Goal: Transaction & Acquisition: Download file/media

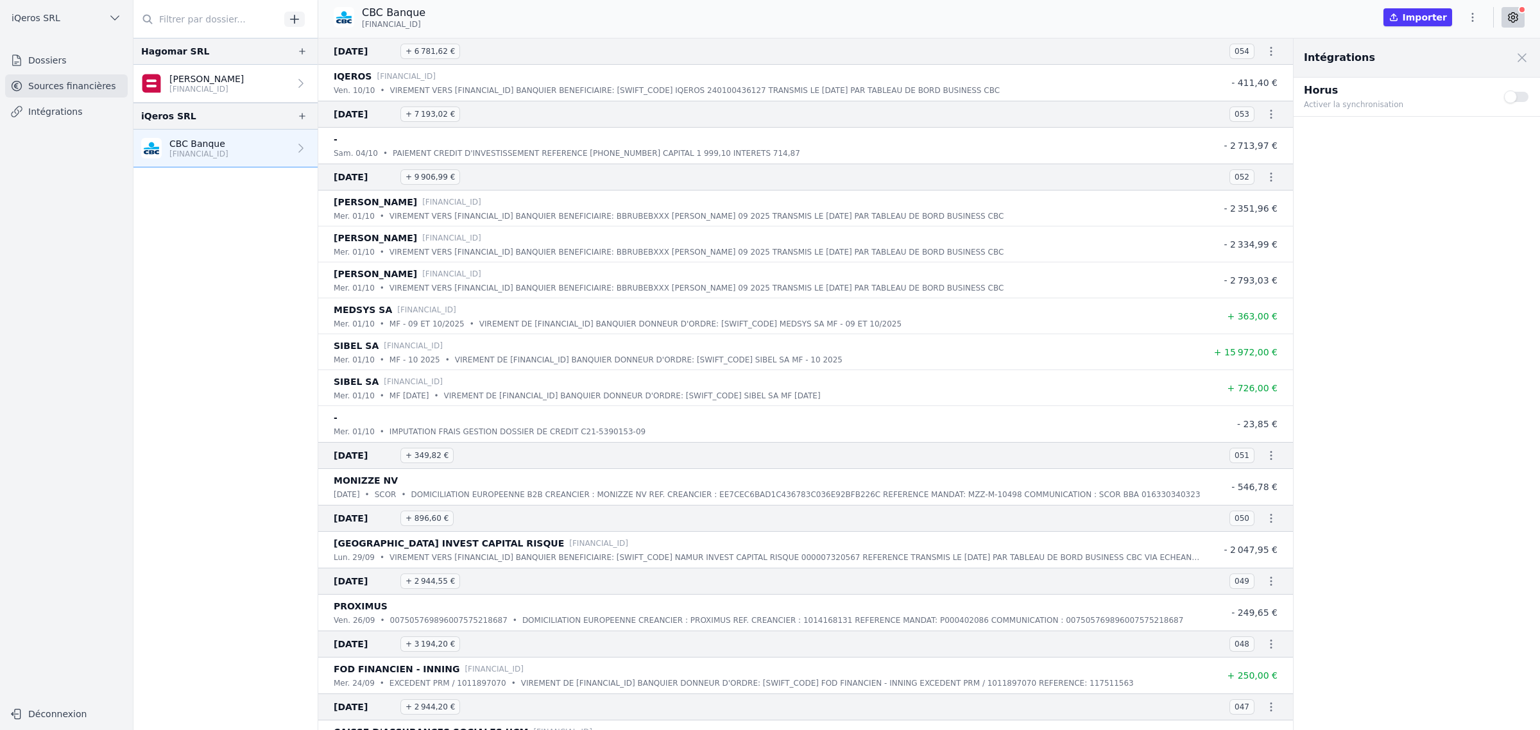
click at [1418, 19] on button "Importer" at bounding box center [1417, 17] width 69 height 18
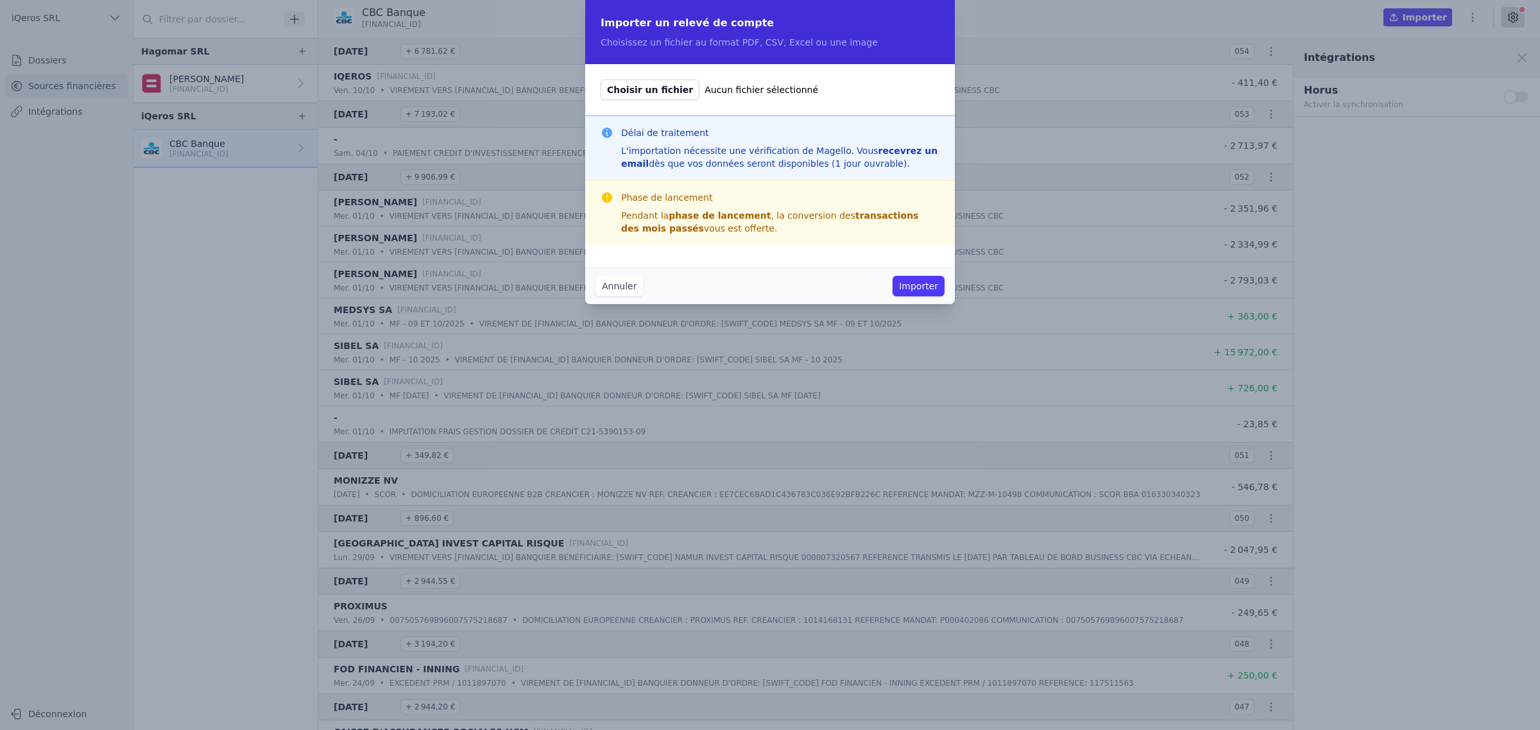
click at [595, 296] on button "Annuler" at bounding box center [618, 286] width 47 height 21
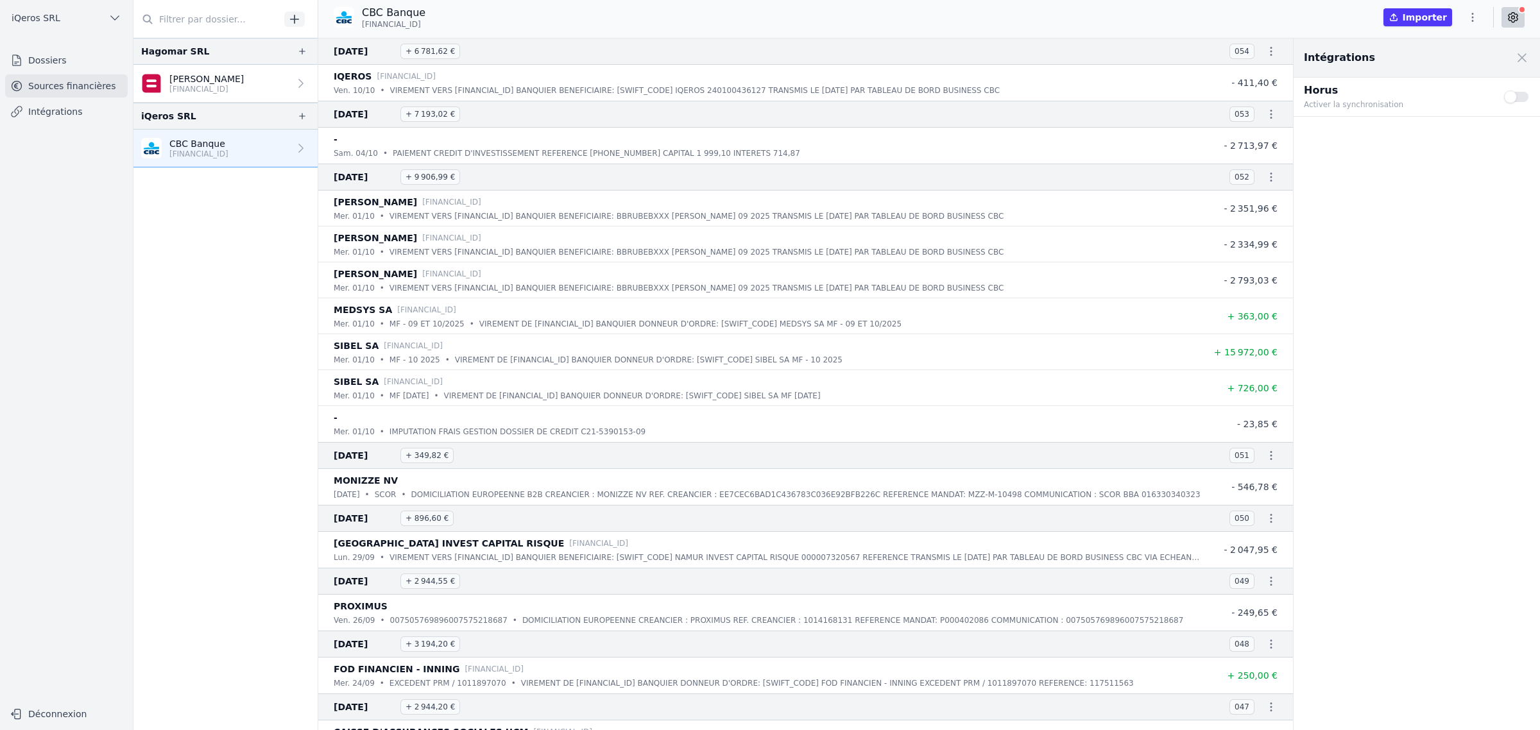
click at [307, 155] on icon at bounding box center [301, 148] width 13 height 13
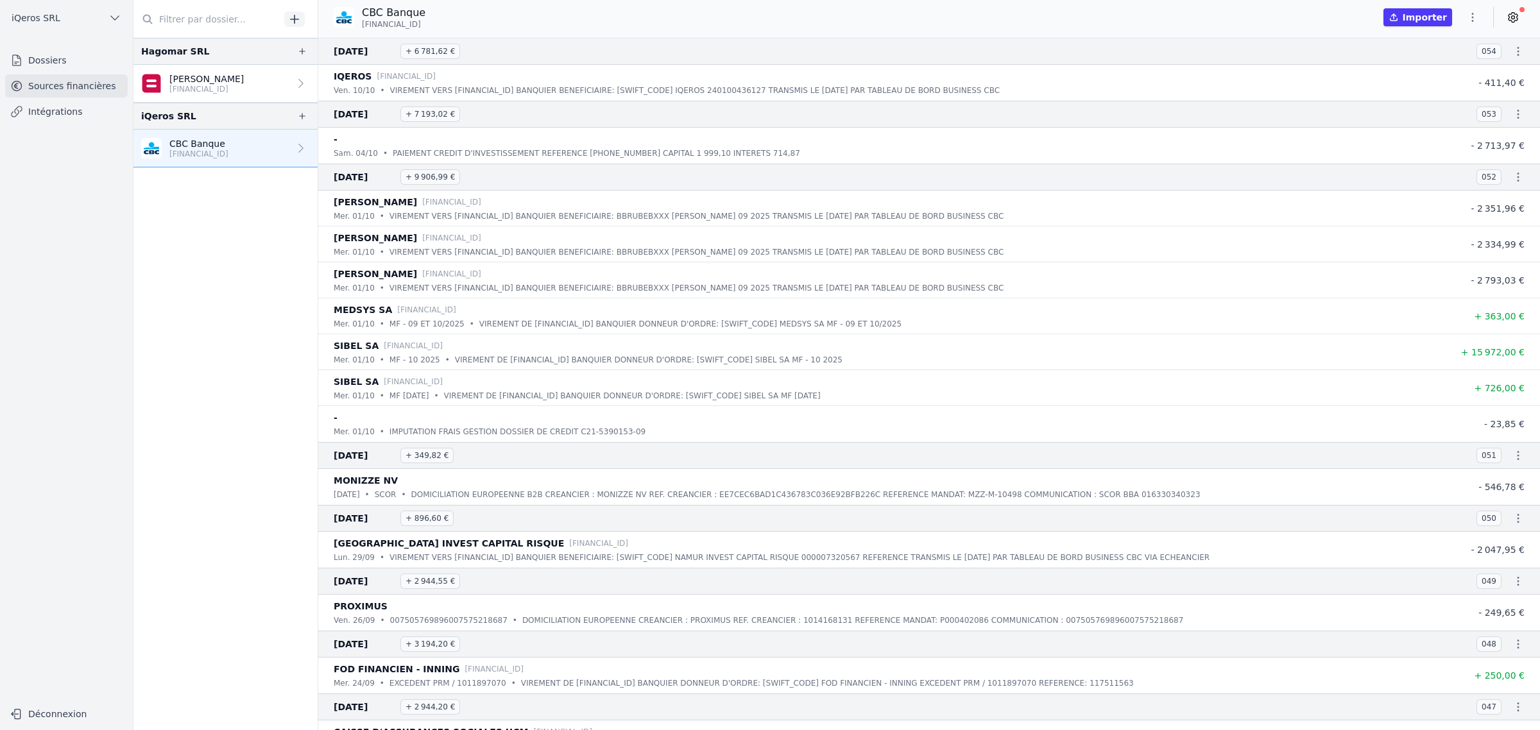
click at [307, 155] on icon at bounding box center [301, 148] width 13 height 13
click at [228, 159] on p "[FINANCIAL_ID]" at bounding box center [198, 154] width 59 height 10
click at [1513, 58] on icon "button" at bounding box center [1518, 51] width 13 height 13
click at [1513, 56] on div at bounding box center [770, 365] width 1540 height 730
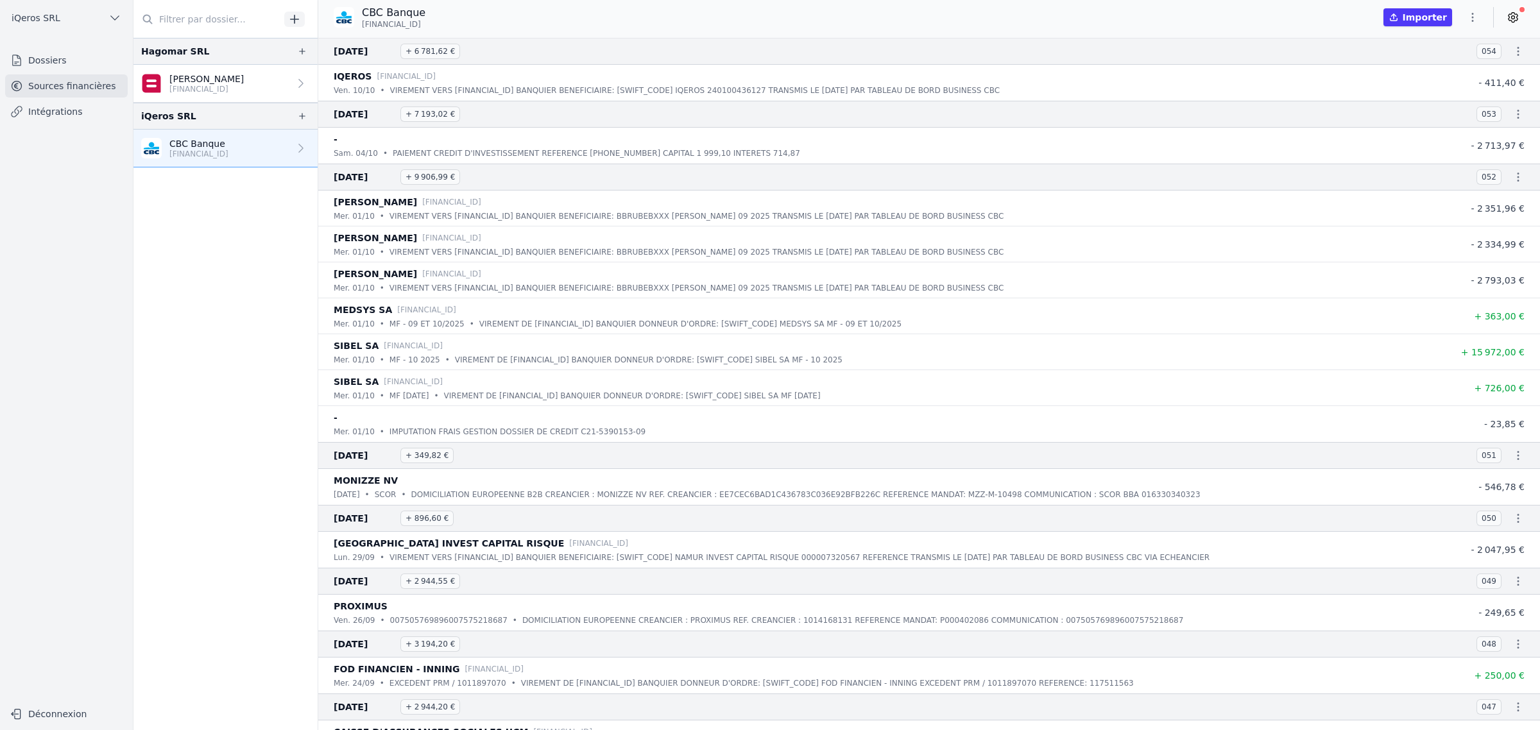
click at [1513, 22] on icon at bounding box center [1513, 17] width 13 height 13
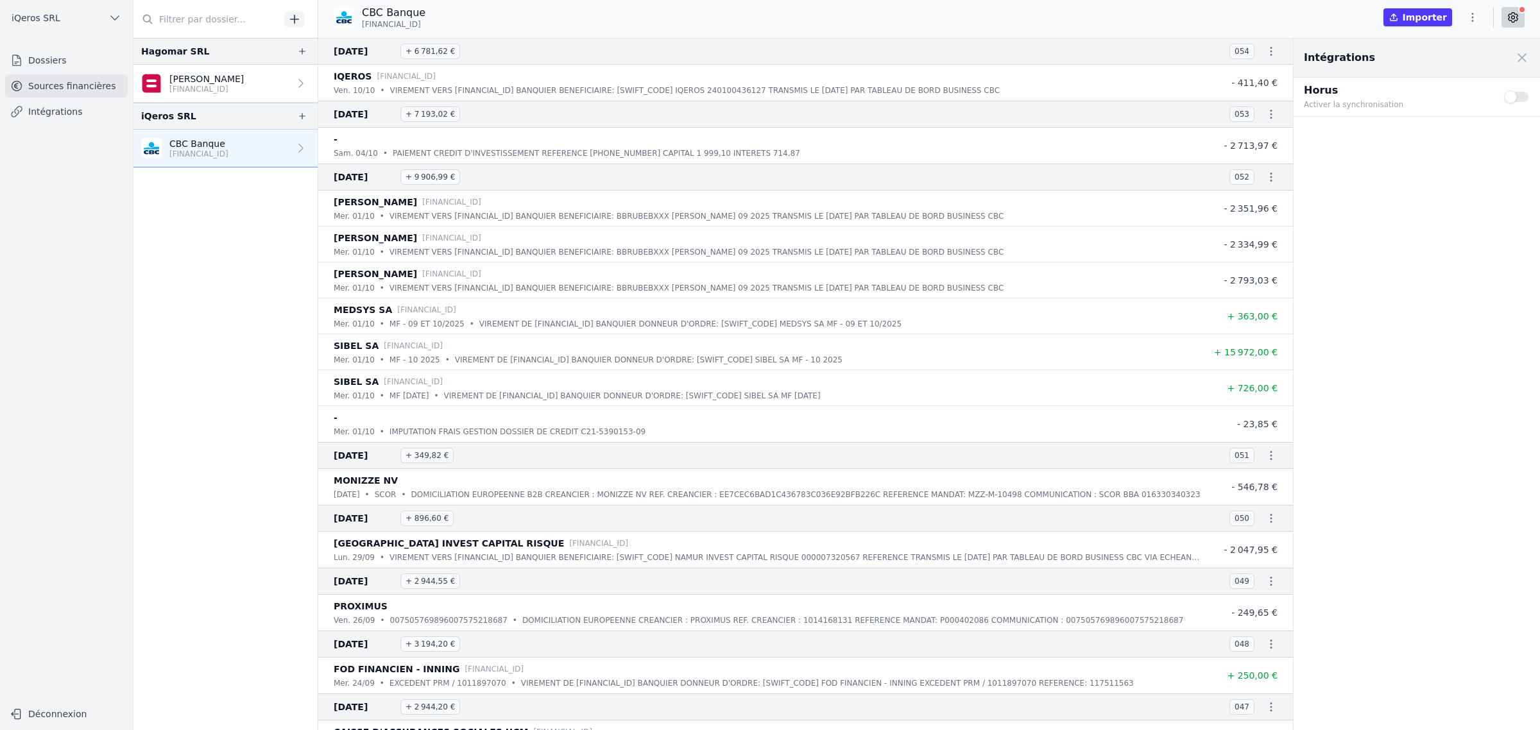
click at [1512, 21] on icon at bounding box center [1513, 17] width 13 height 13
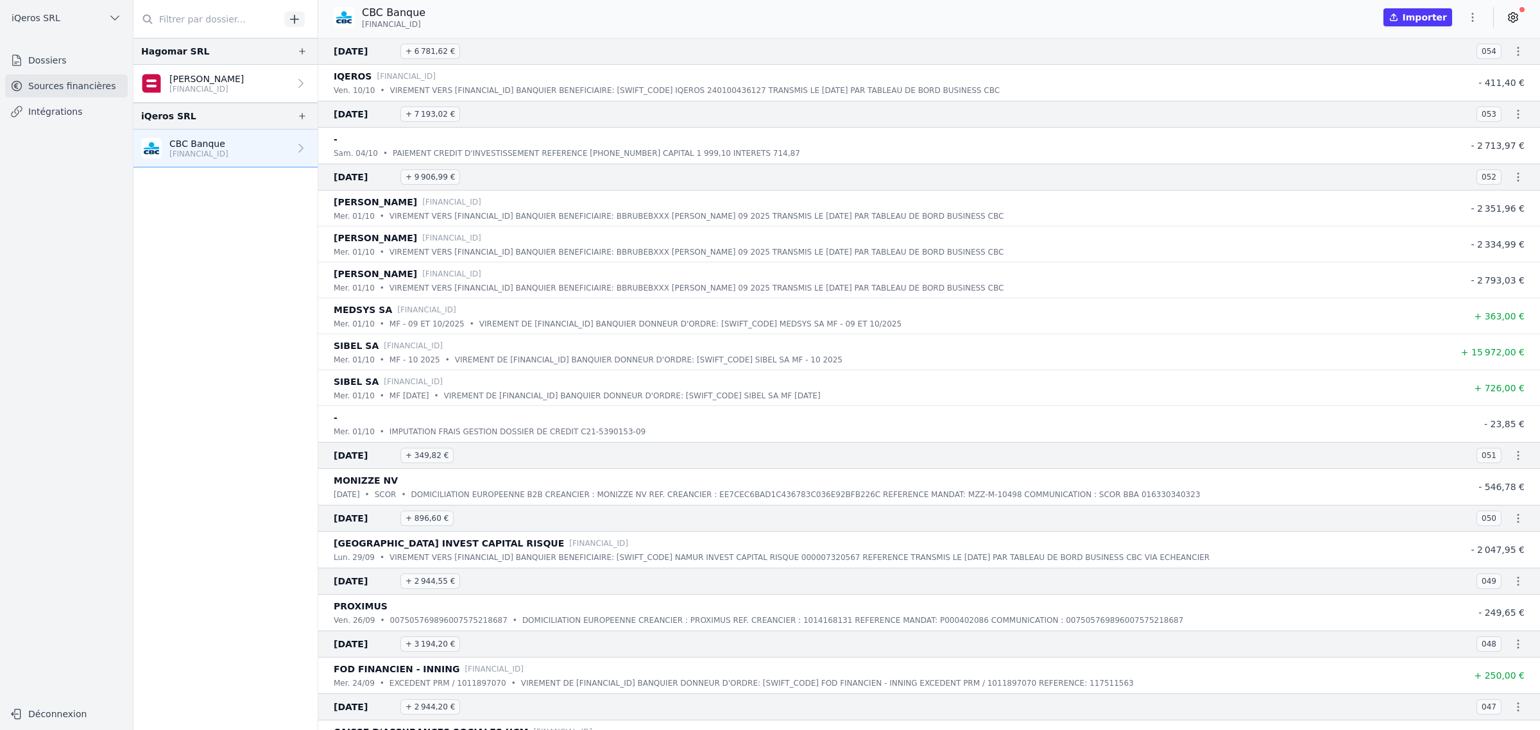
click at [1466, 21] on icon "button" at bounding box center [1472, 17] width 13 height 13
click at [1415, 82] on button "Exporter" at bounding box center [1424, 72] width 92 height 24
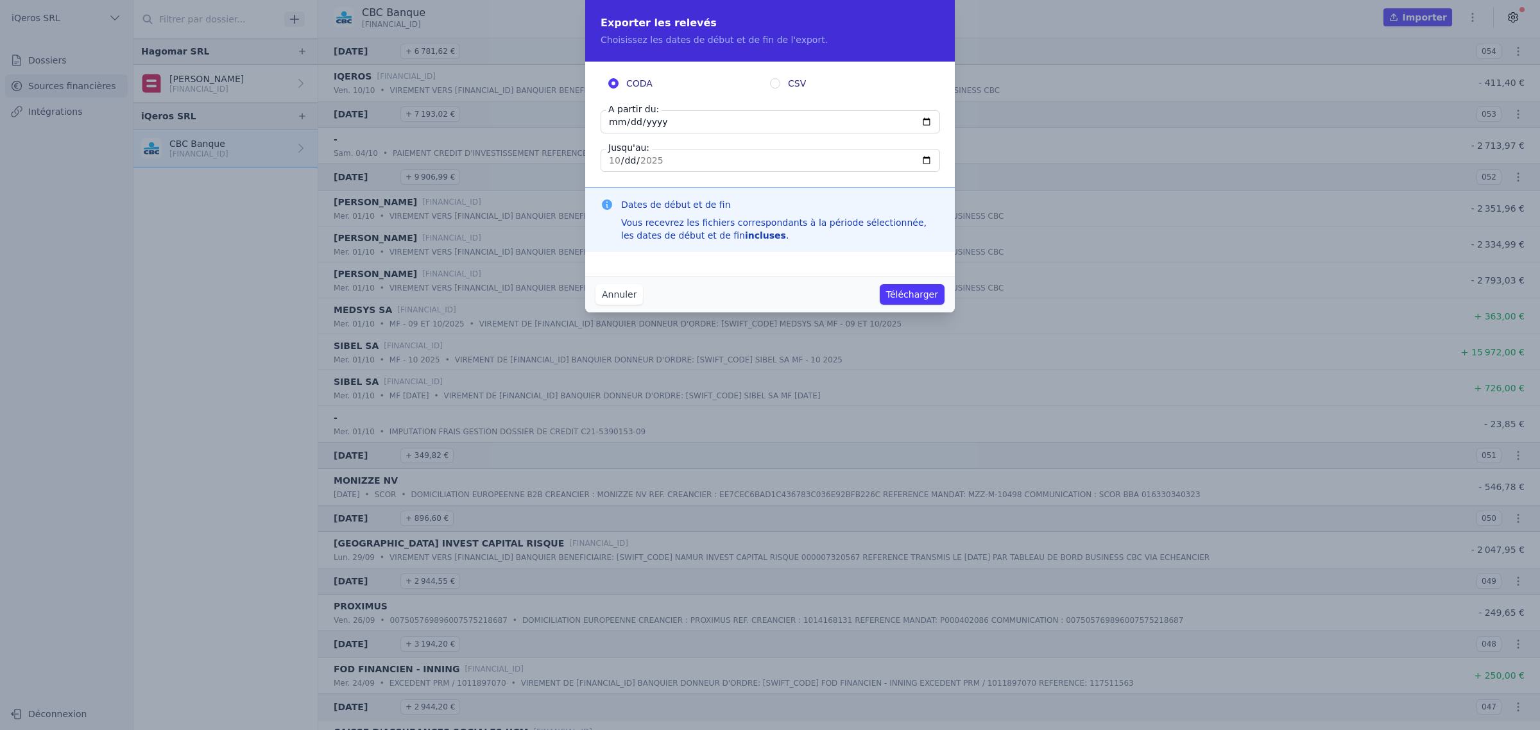
click at [688, 133] on input "[DATE]" at bounding box center [770, 121] width 339 height 23
click at [604, 300] on button "Annuler" at bounding box center [618, 294] width 47 height 21
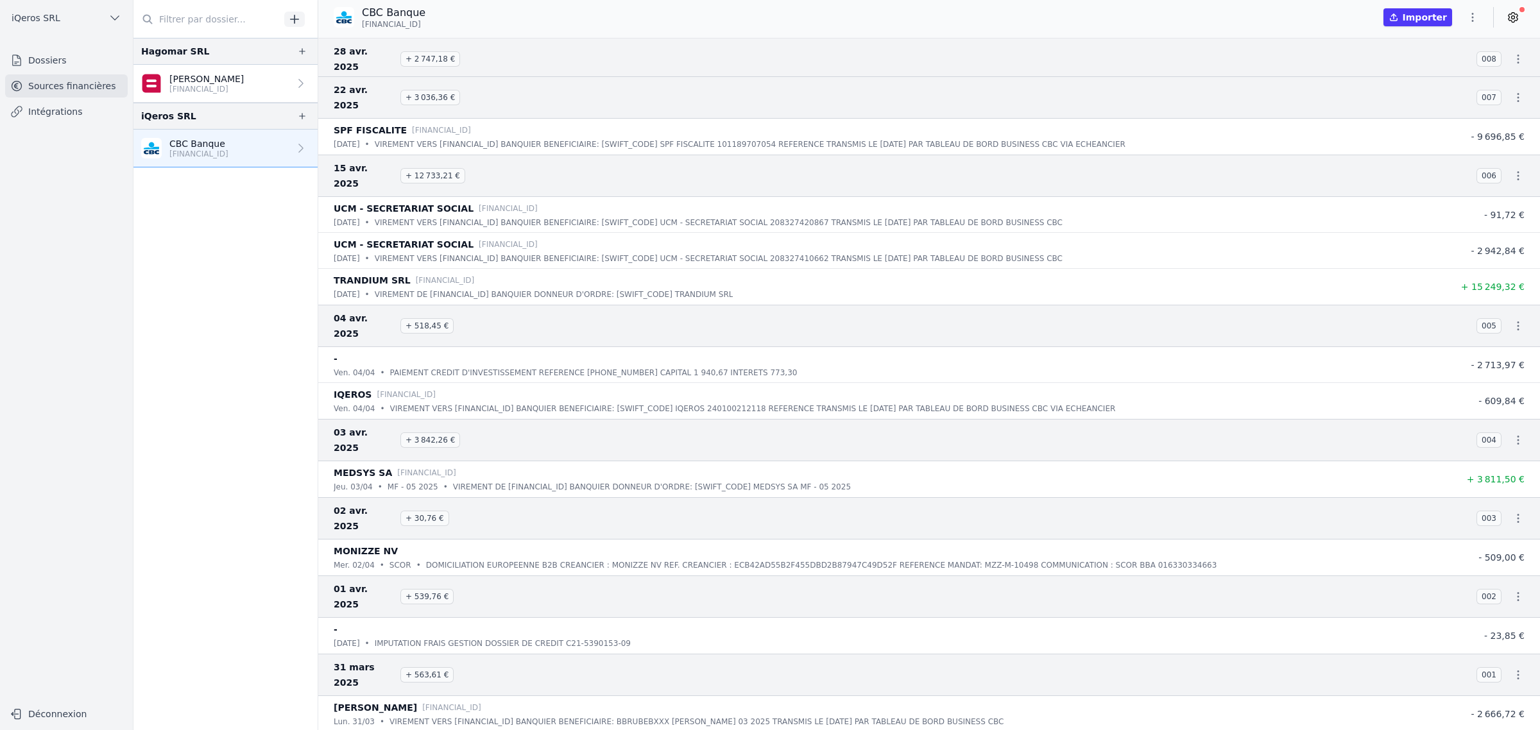
scroll to position [4766, 0]
click at [1467, 18] on icon "button" at bounding box center [1472, 17] width 13 height 13
click at [1466, 19] on div at bounding box center [770, 365] width 1540 height 730
click at [1460, 18] on button "button" at bounding box center [1473, 17] width 26 height 21
click at [1399, 83] on button "Exporter" at bounding box center [1424, 72] width 92 height 24
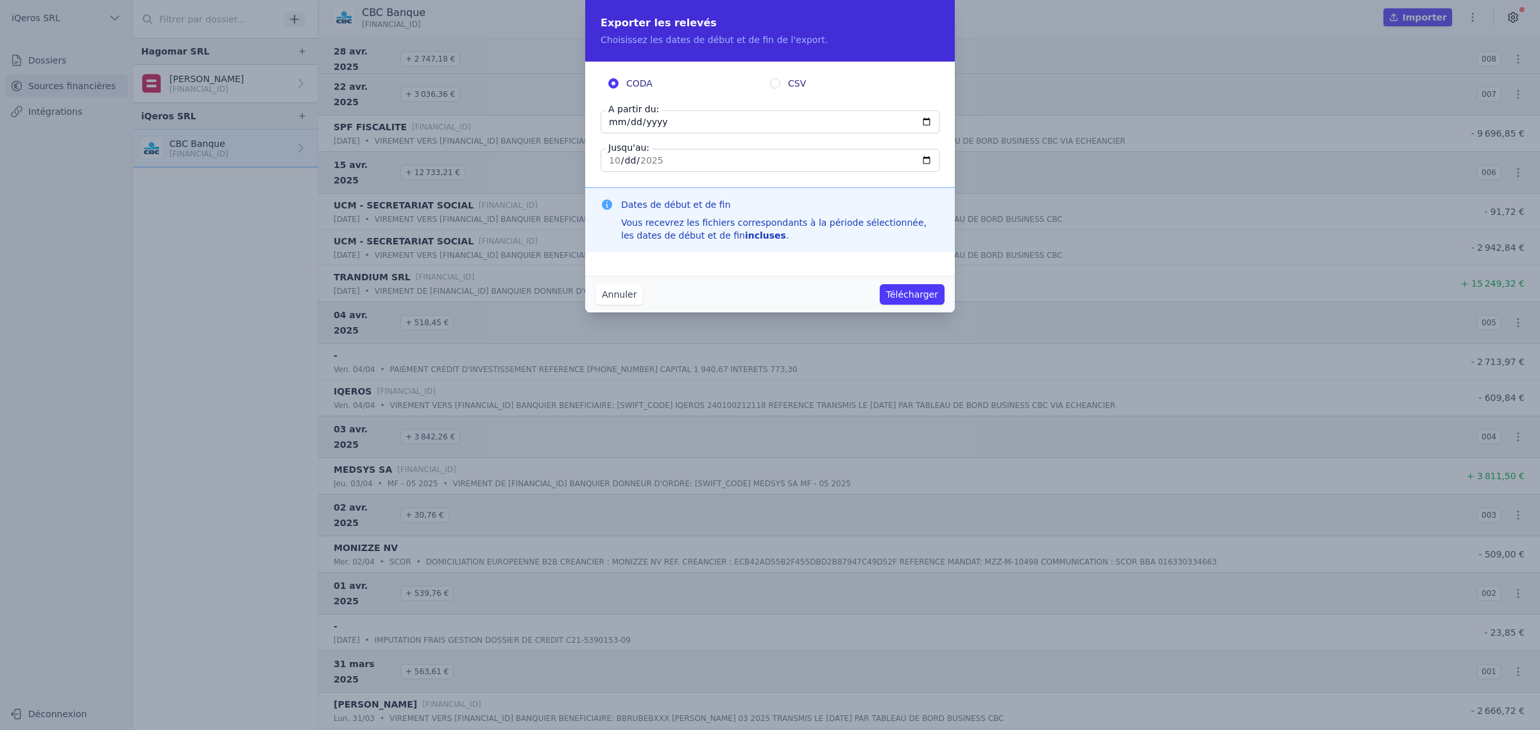
click at [621, 133] on input "[DATE]" at bounding box center [770, 121] width 339 height 23
click at [601, 133] on input "[DATE]" at bounding box center [770, 121] width 339 height 23
type input "[DATE]"
click at [902, 302] on button "Télécharger" at bounding box center [912, 294] width 65 height 21
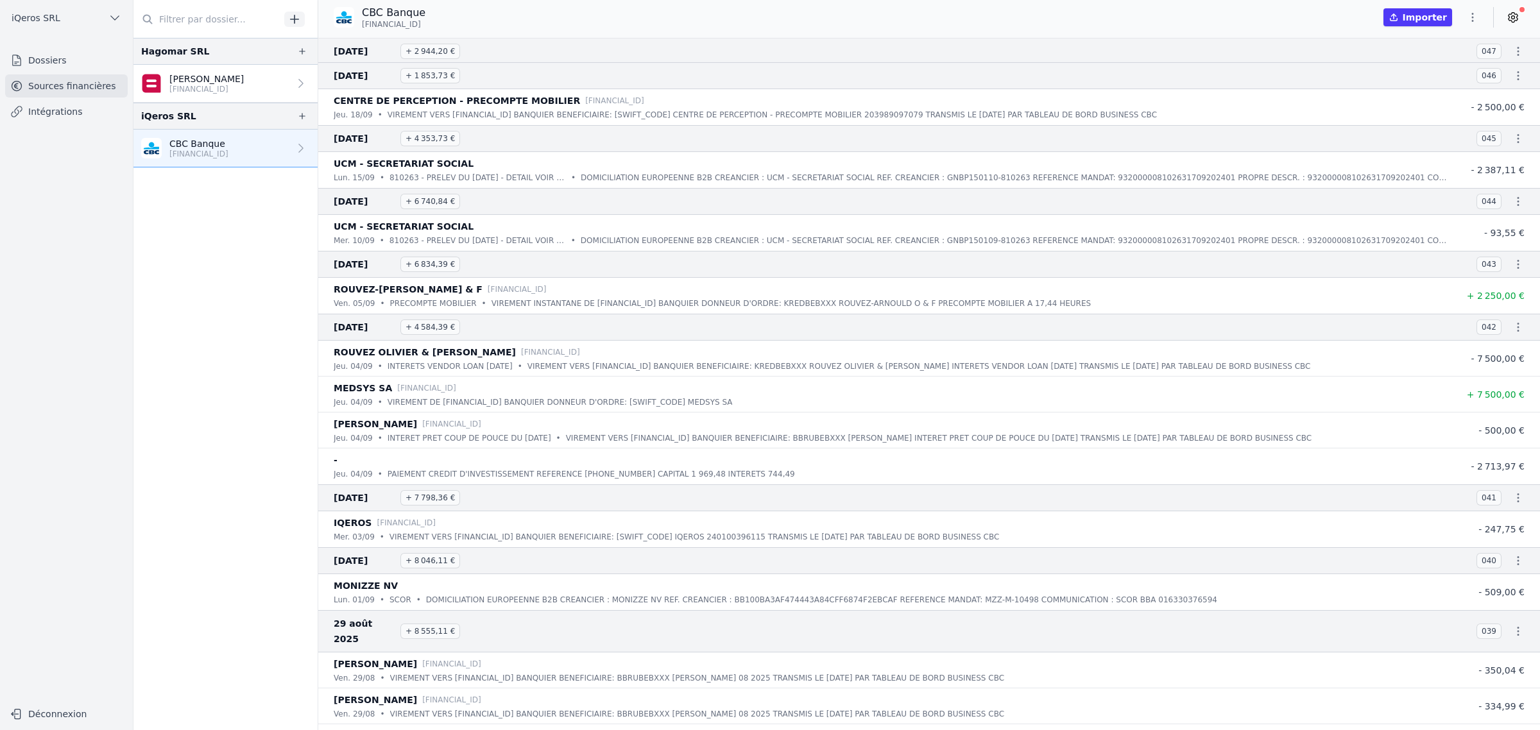
scroll to position [1043, 0]
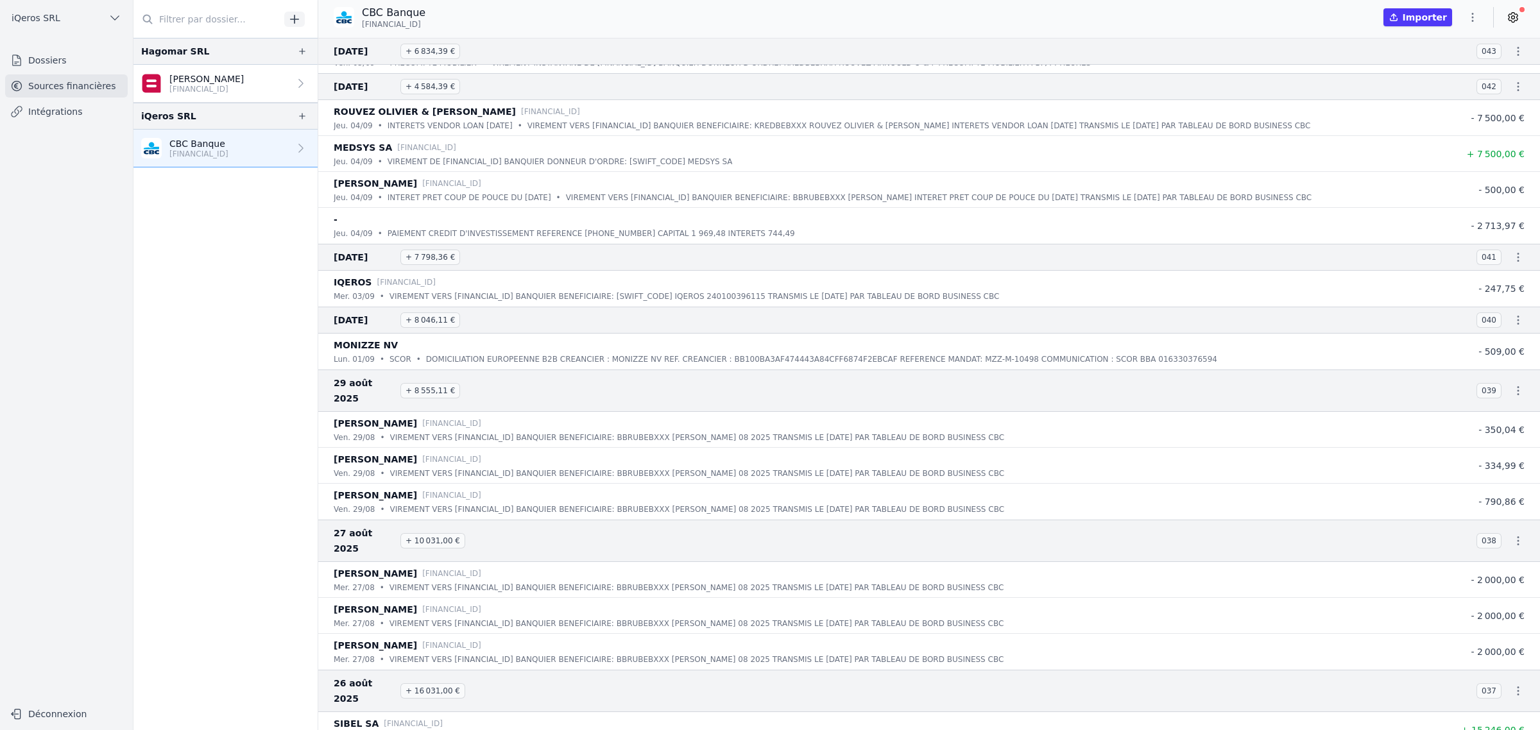
click at [271, 445] on nav "Hagomar SRL [PERSON_NAME] [FINANCIAL_ID] iQeros SRL CBC Banque [FINANCIAL_ID]" at bounding box center [225, 384] width 184 height 692
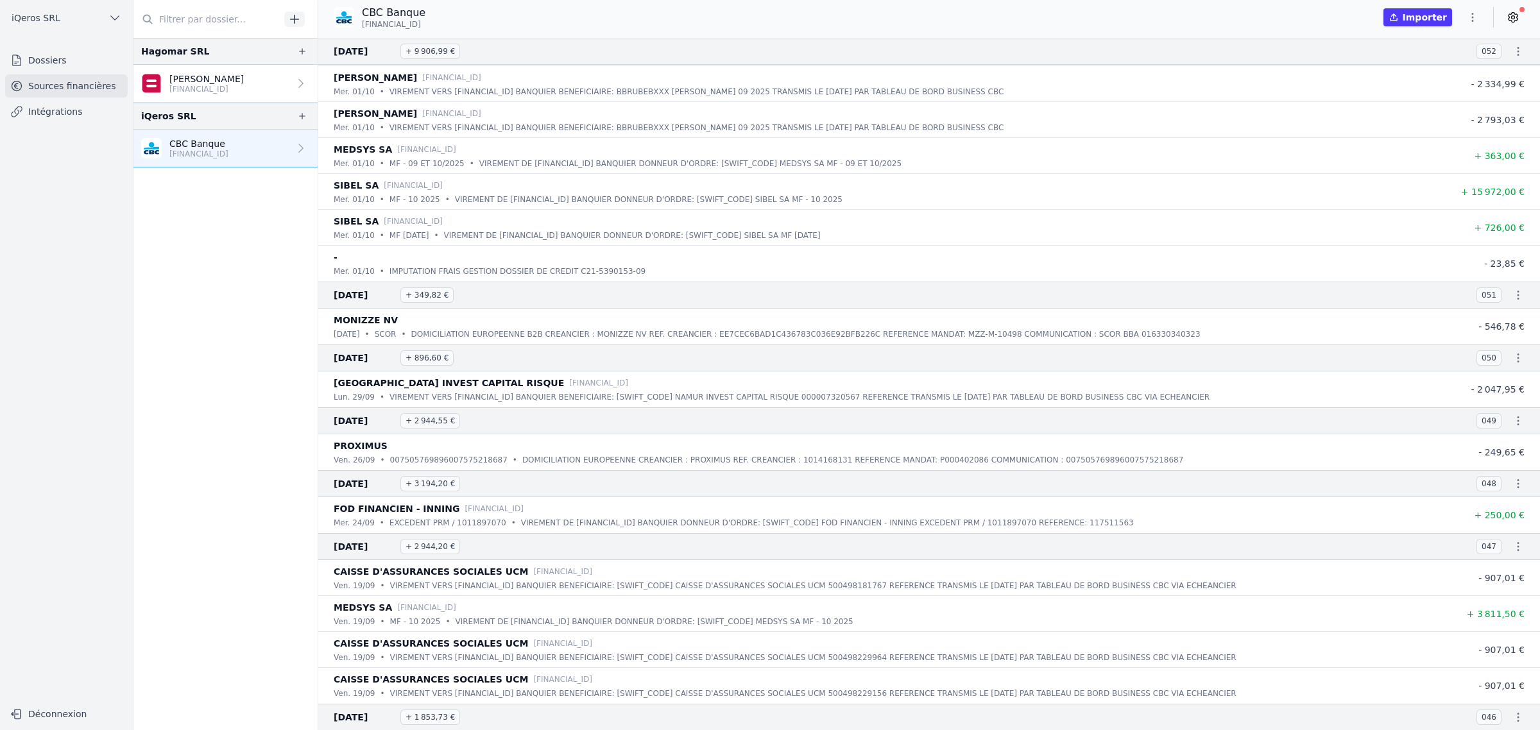
scroll to position [0, 0]
